Goal: Task Accomplishment & Management: Use online tool/utility

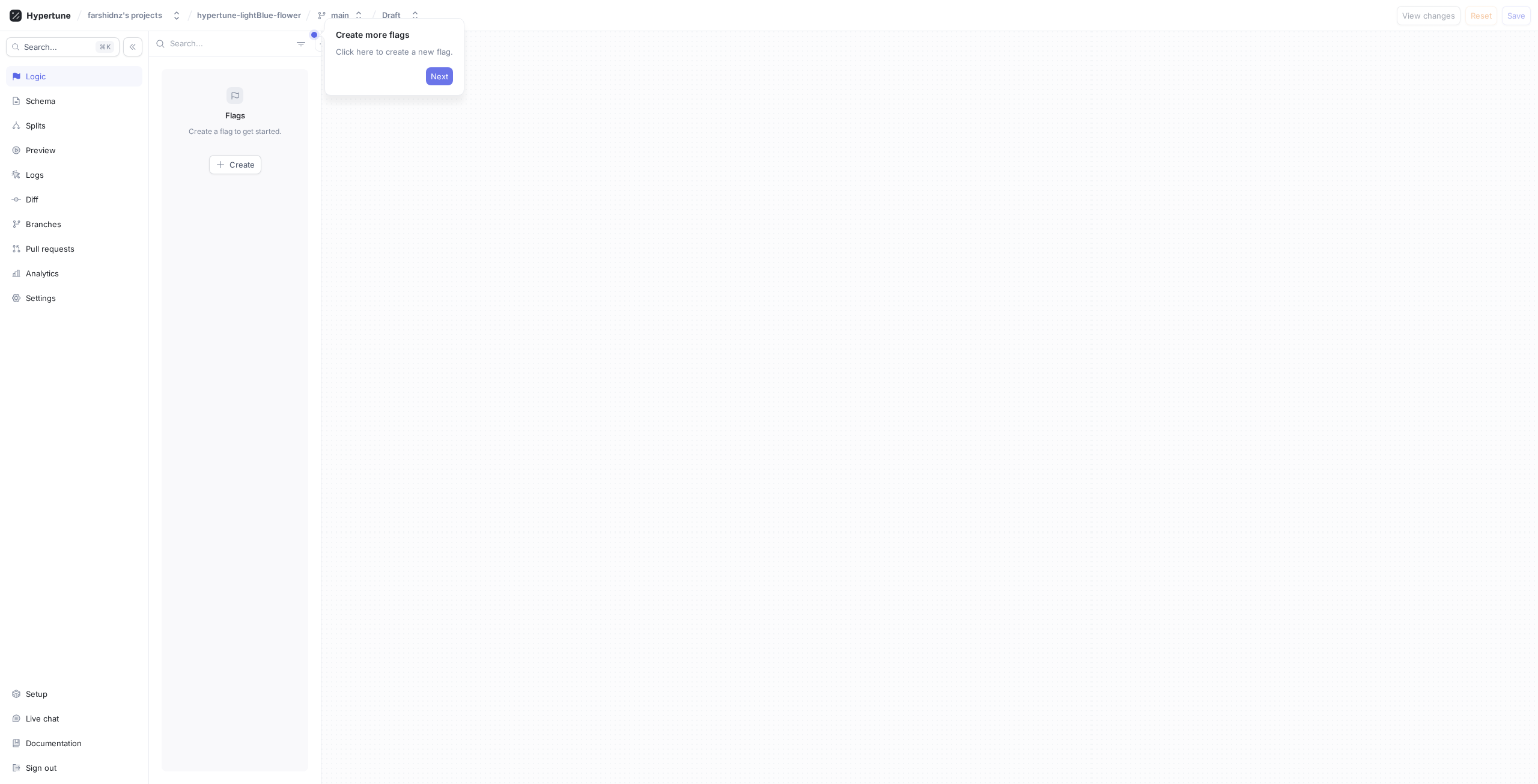
click at [442, 69] on button "Next" at bounding box center [439, 76] width 27 height 18
click at [261, 115] on span "Next" at bounding box center [261, 113] width 17 height 7
click at [65, 284] on div "Search... K Logic Schema Splits Preview Logs Diff Branches Pull requests Analyt…" at bounding box center [74, 407] width 149 height 752
click at [66, 287] on div "Search... K Logic Schema Splits Preview Logs Diff Branches Pull requests Analyt…" at bounding box center [74, 407] width 149 height 752
click at [66, 298] on div "Settings" at bounding box center [74, 298] width 126 height 10
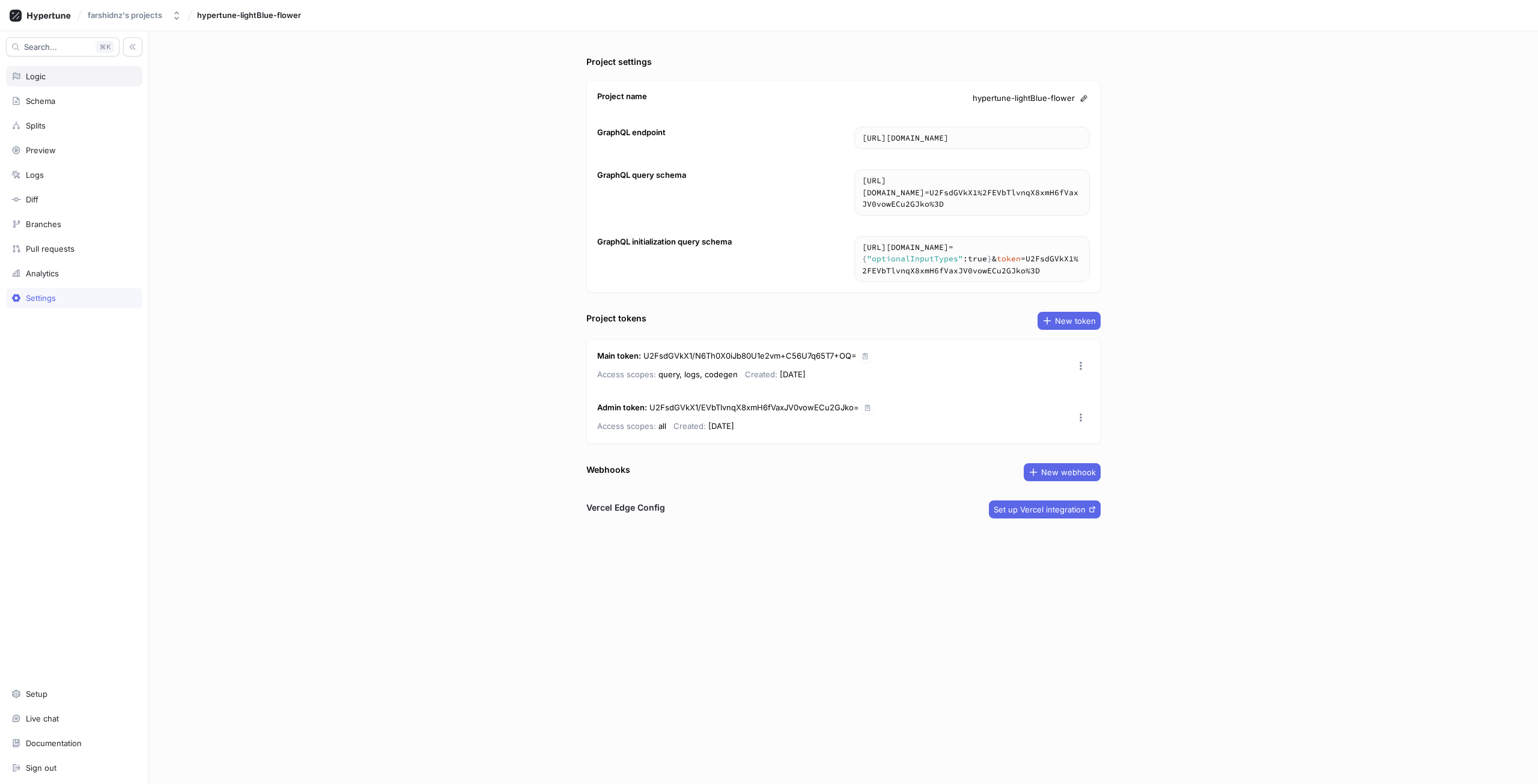
click at [44, 77] on div "Logic" at bounding box center [36, 76] width 20 height 10
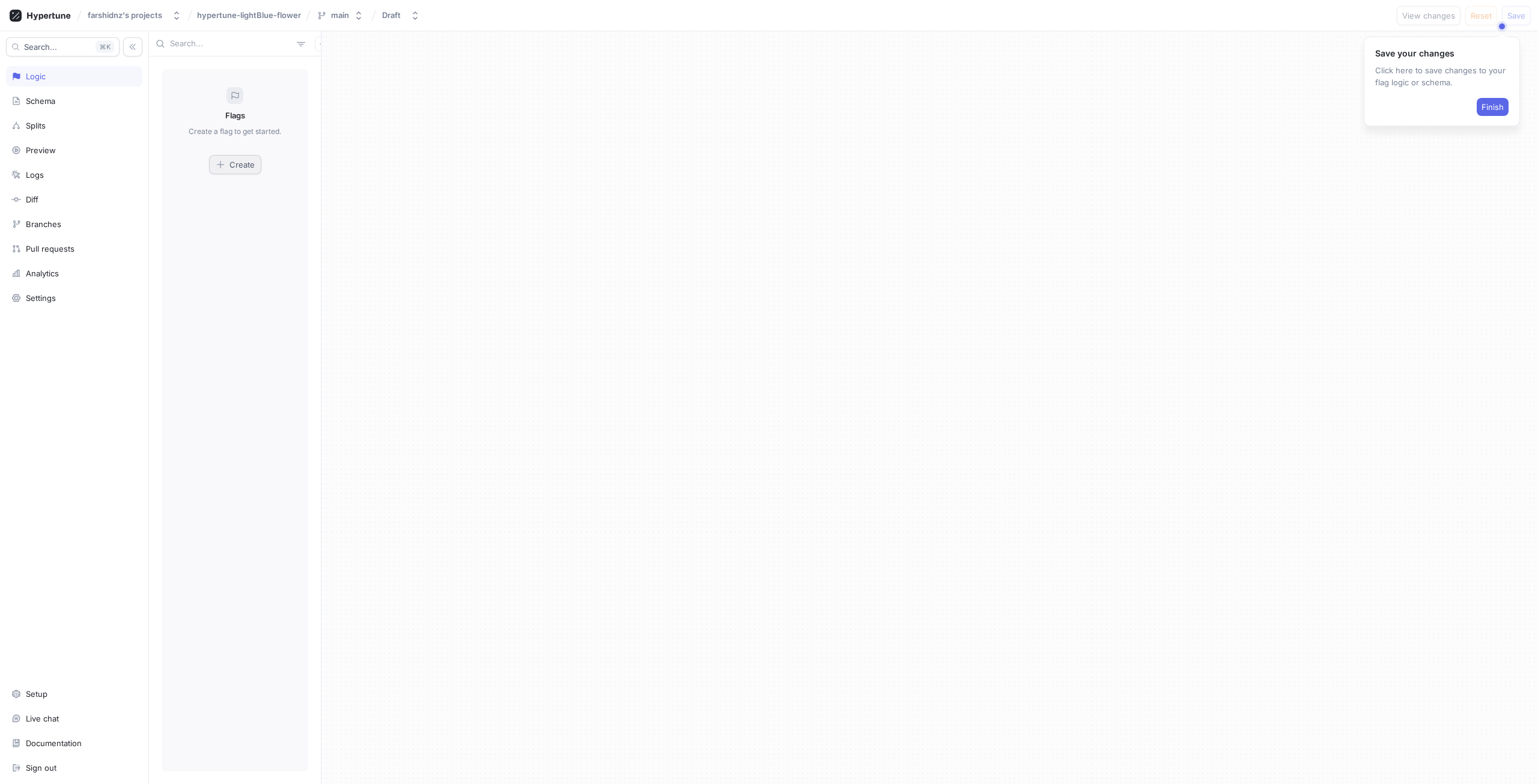
click at [222, 166] on icon "button" at bounding box center [221, 165] width 10 height 10
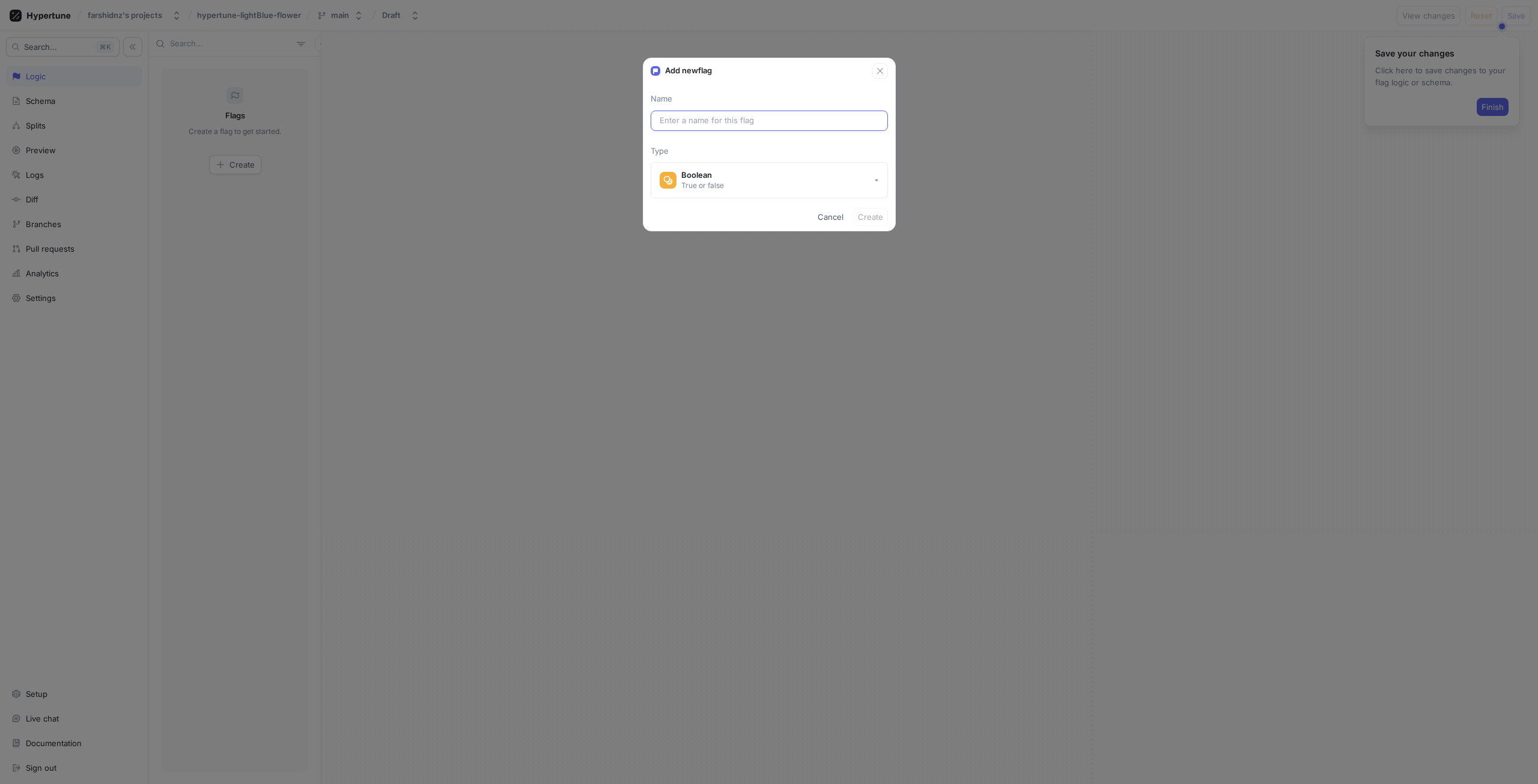
click at [710, 113] on div at bounding box center [769, 120] width 237 height 20
click at [712, 120] on input "text" at bounding box center [769, 120] width 219 height 12
paste input "partnersPageEnabled"
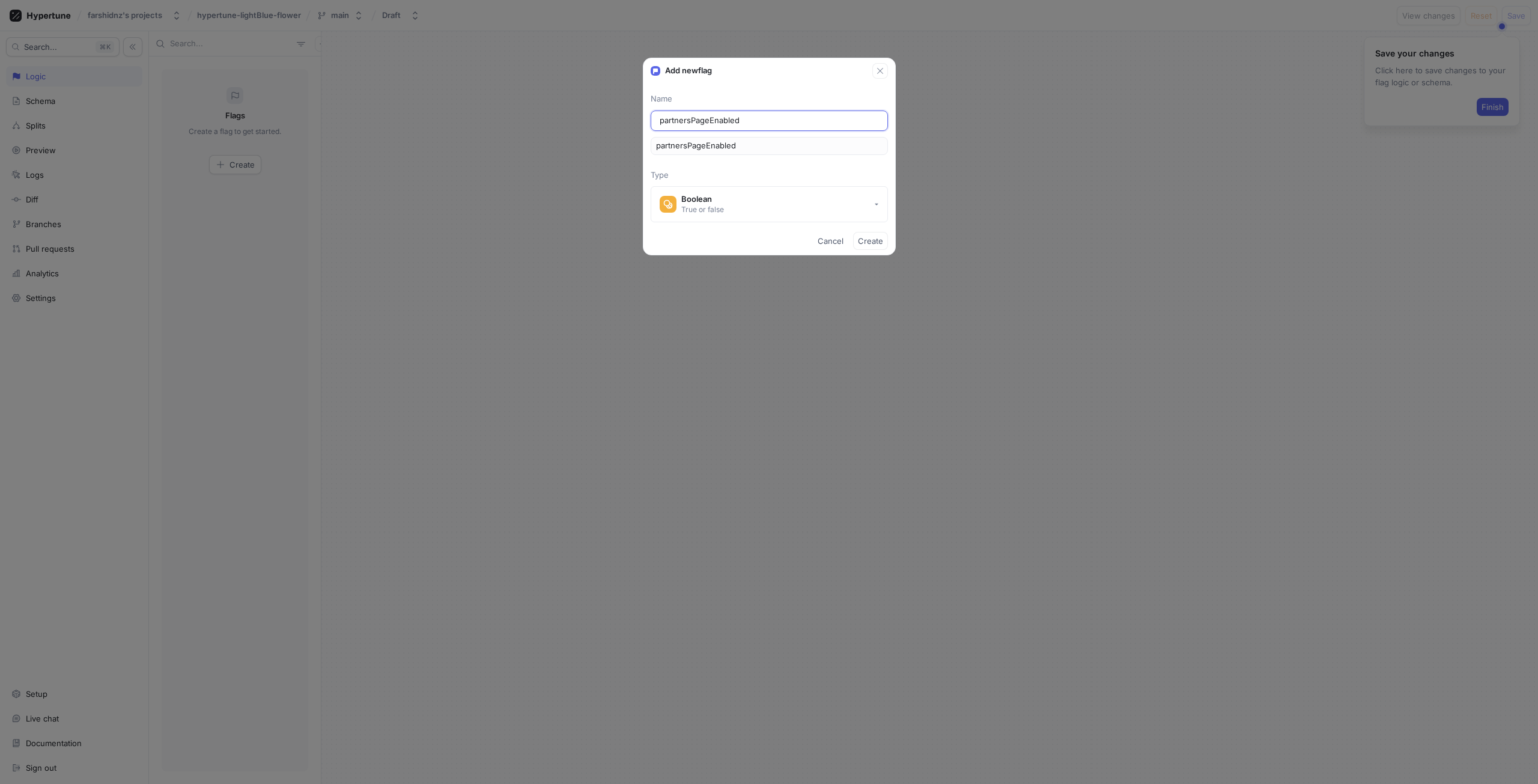
type input "partnersPageEnabled"
click at [800, 177] on p "Type" at bounding box center [769, 175] width 237 height 12
click at [867, 204] on button "Boolean True or false" at bounding box center [769, 204] width 237 height 36
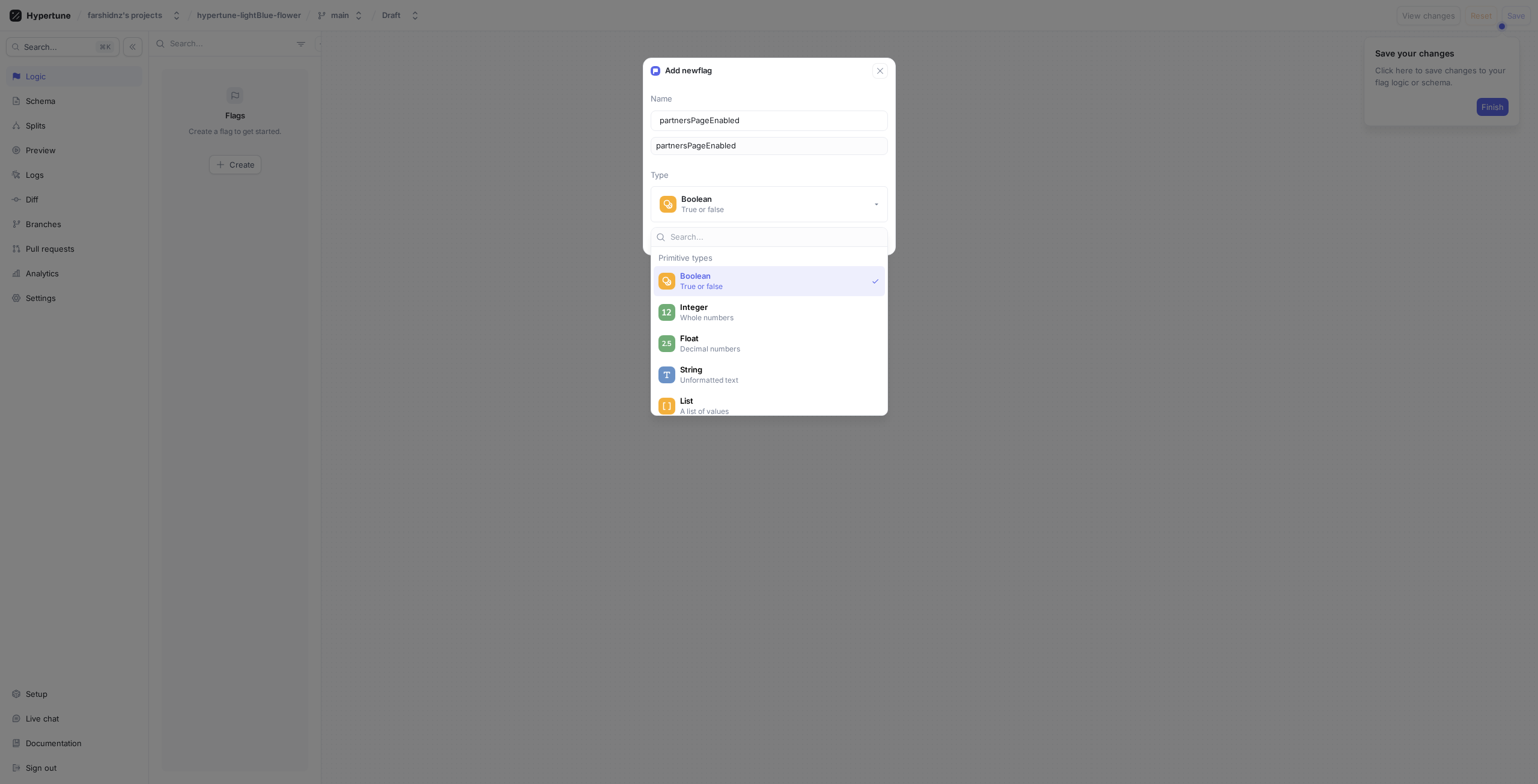
click at [808, 282] on p "True or false" at bounding box center [774, 286] width 187 height 11
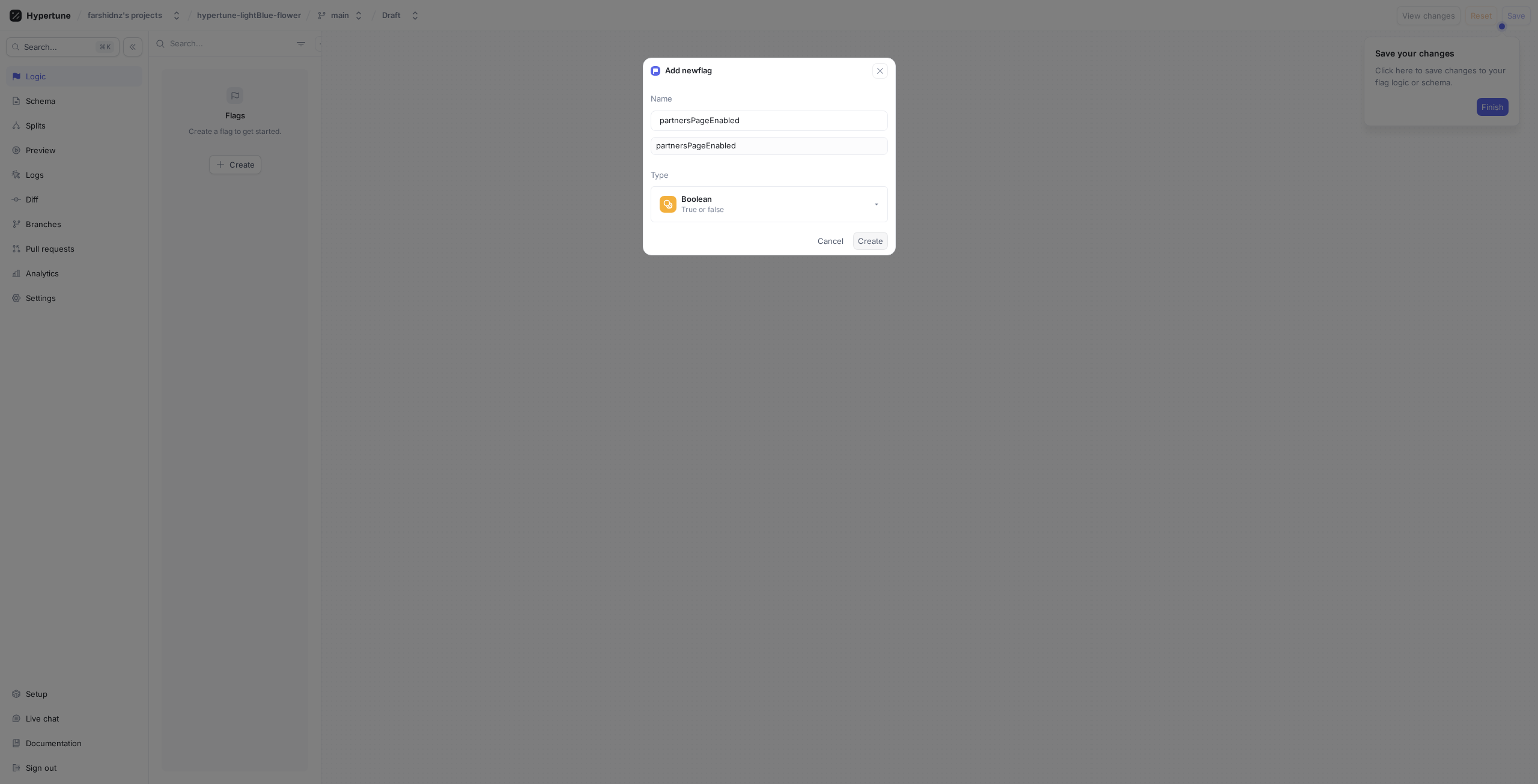
click at [874, 244] on span "Create" at bounding box center [870, 240] width 25 height 7
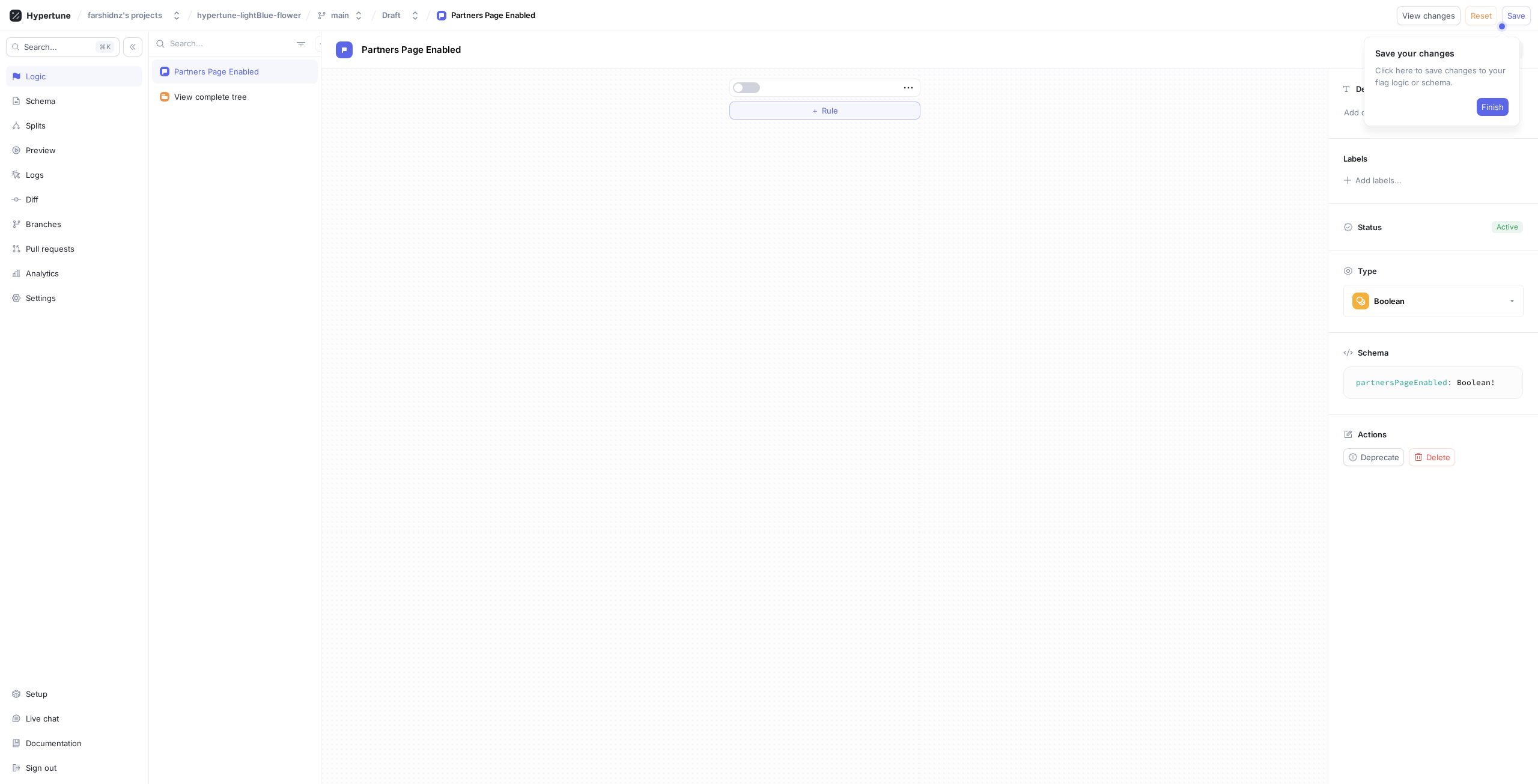
click at [751, 85] on button "button" at bounding box center [746, 88] width 27 height 11
